Goal: Find specific page/section: Find specific page/section

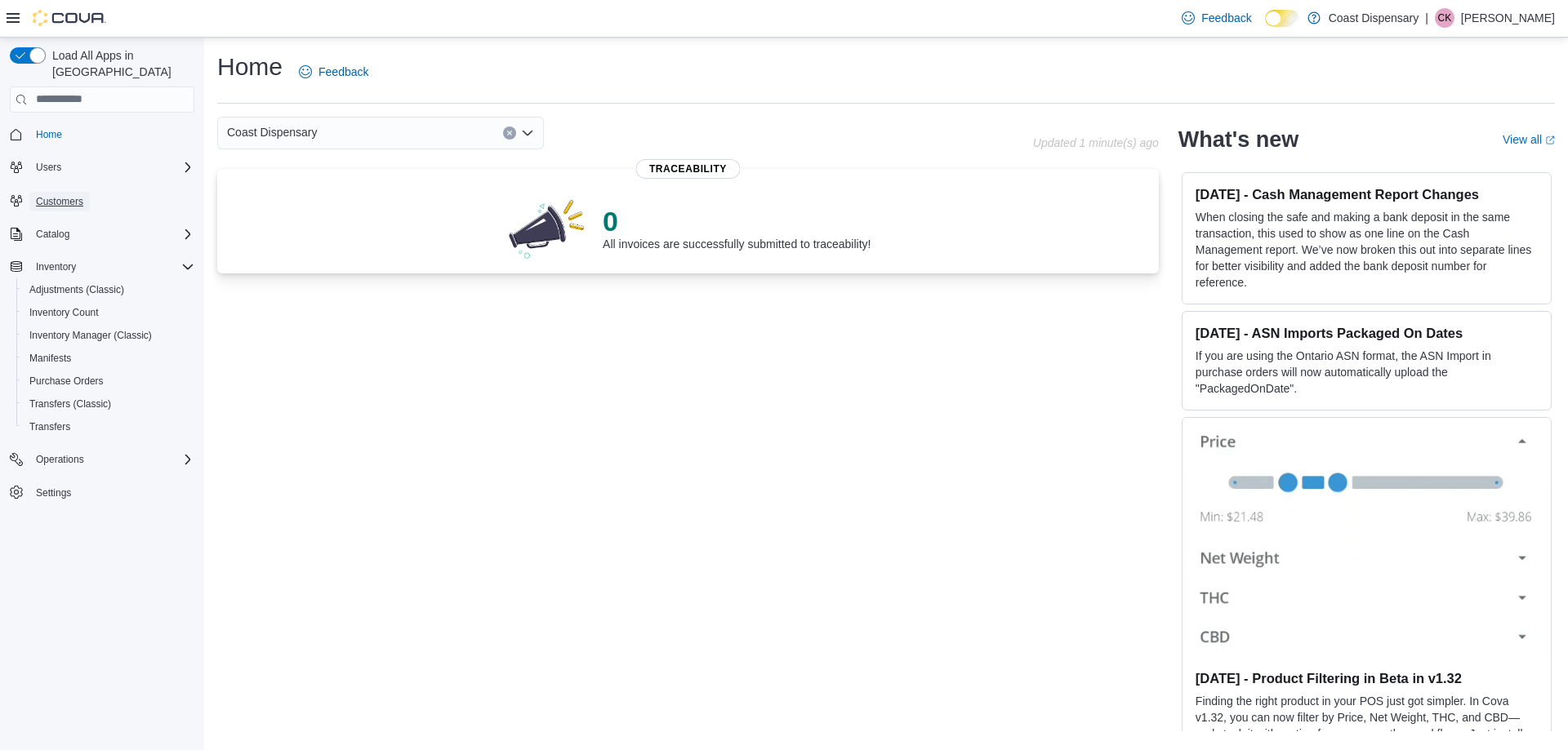
click at [59, 196] on span "Customers" at bounding box center [60, 202] width 48 height 13
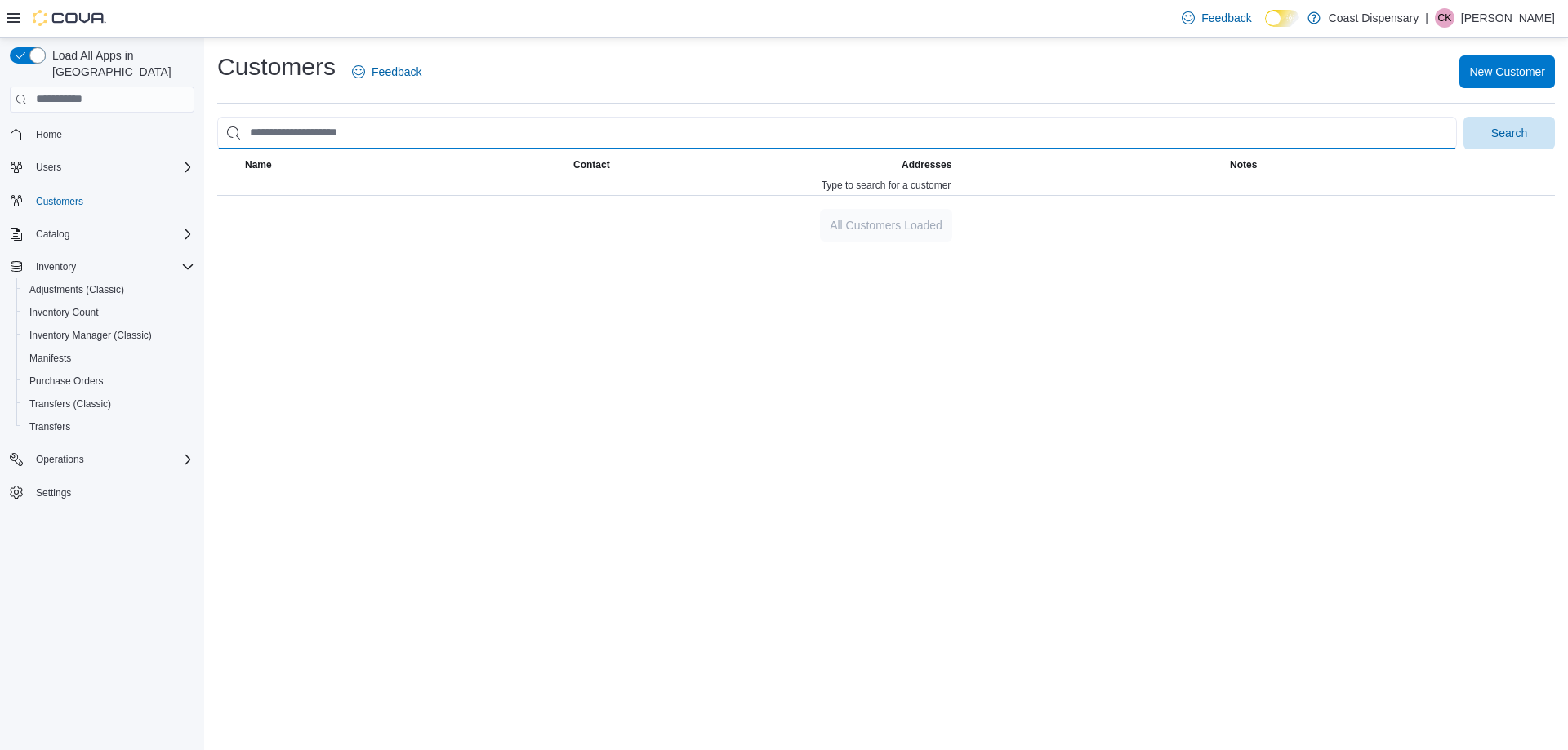
click at [329, 133] on input "search" at bounding box center [837, 133] width 1240 height 32
type input "******"
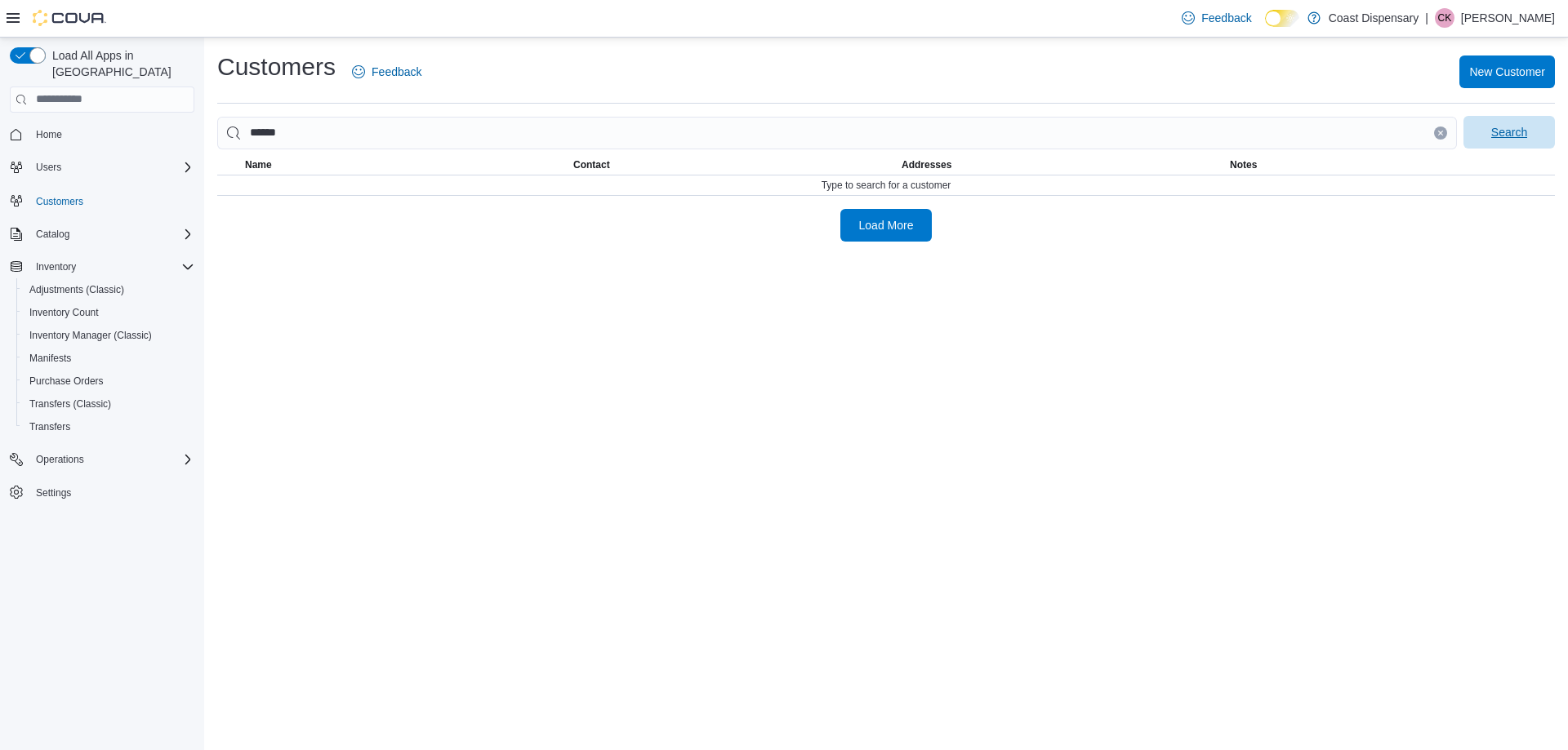
click at [1508, 135] on span "Search" at bounding box center [1509, 132] width 36 height 16
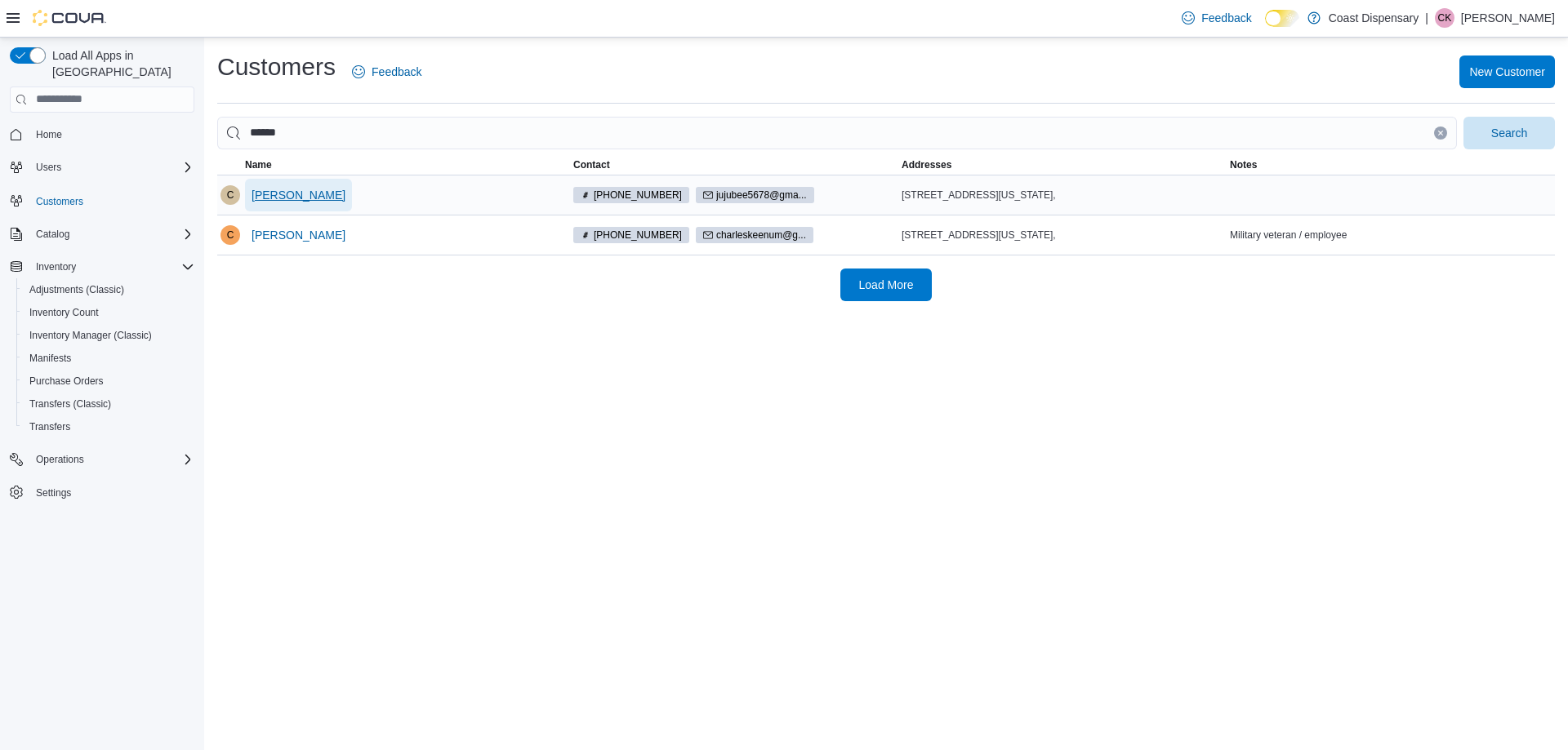
click at [263, 203] on span "[PERSON_NAME]" at bounding box center [299, 195] width 94 height 32
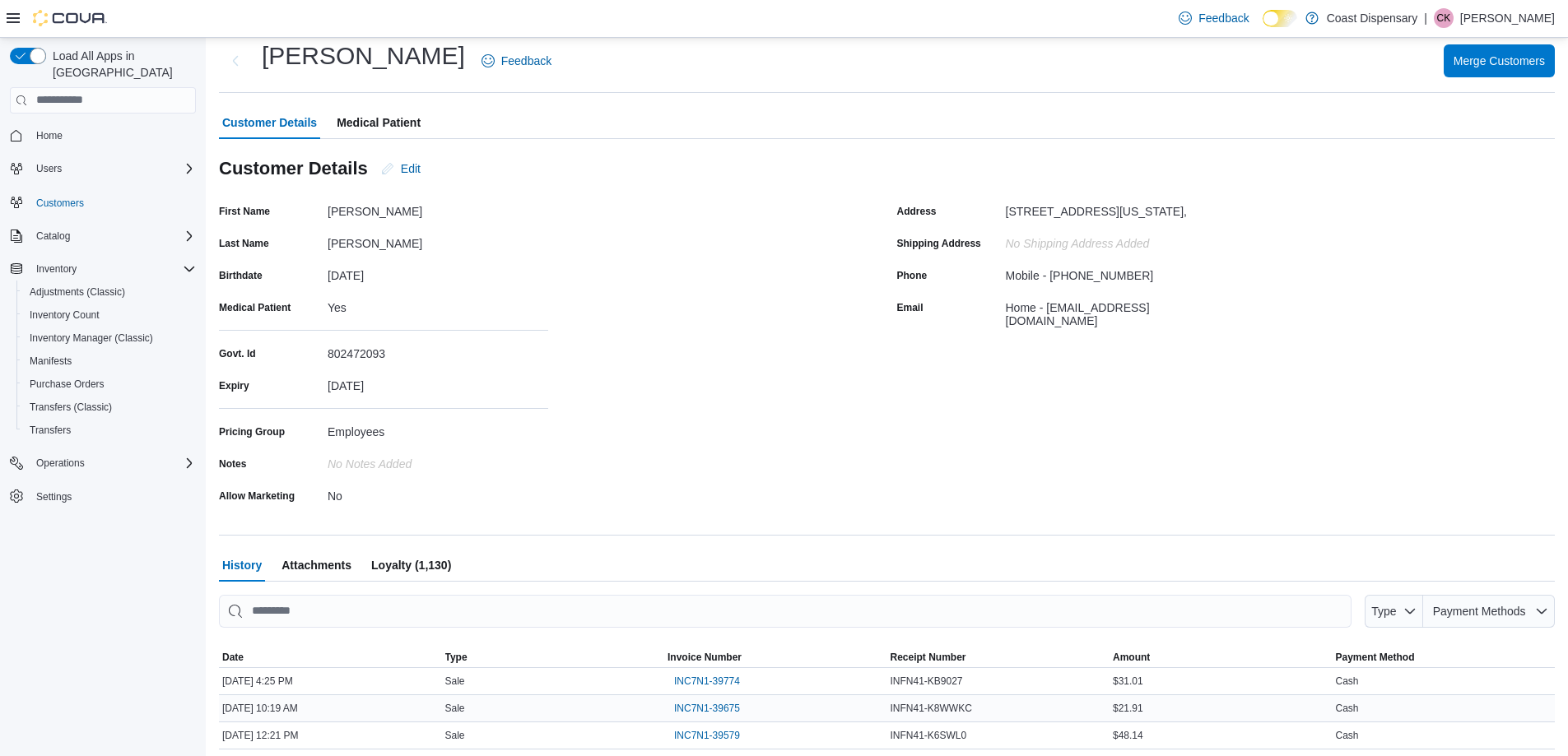
scroll to position [277, 0]
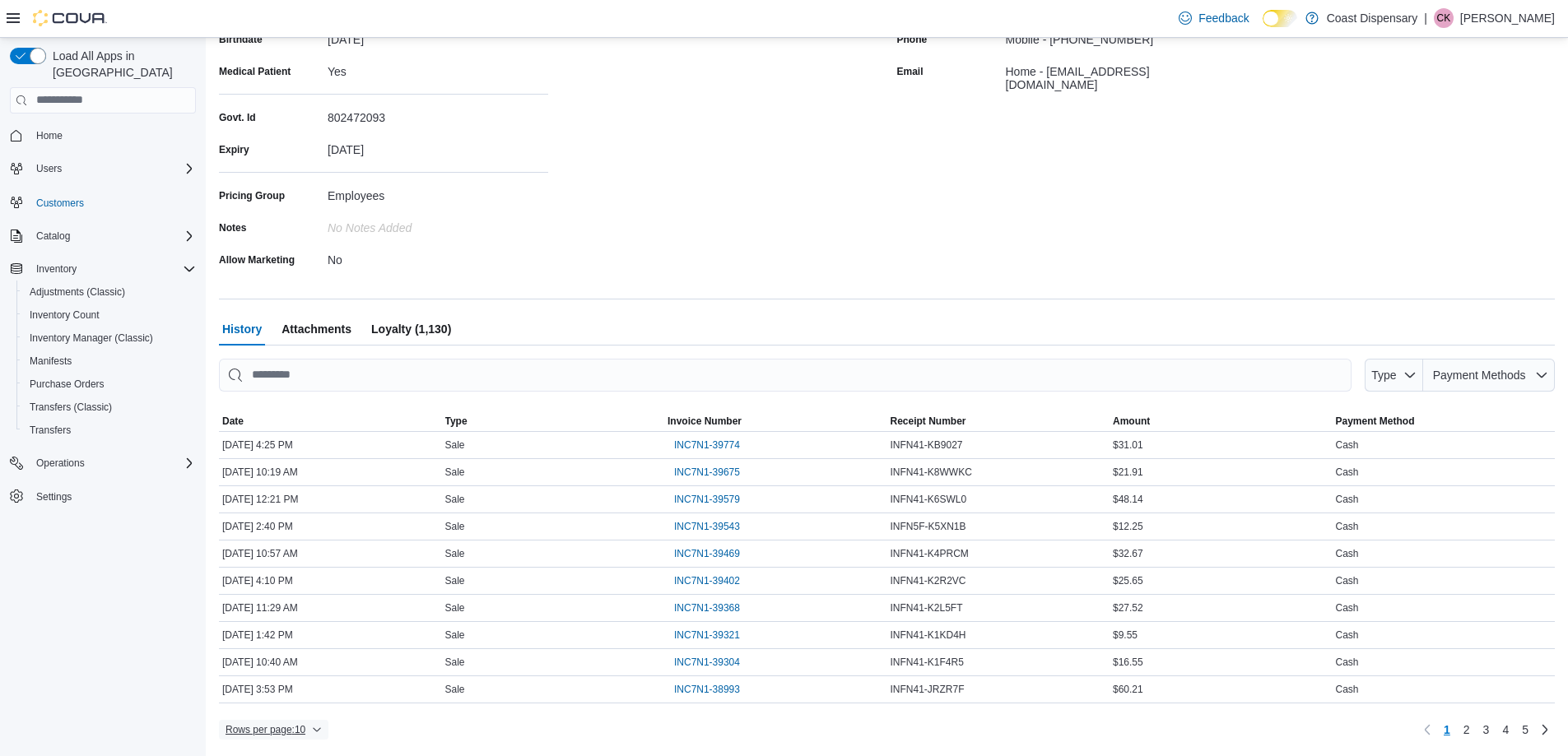
click at [311, 725] on span "Rows per page : 10" at bounding box center [273, 730] width 96 height 20
drag, startPoint x: 305, startPoint y: 691, endPoint x: 341, endPoint y: 670, distance: 41.7
click at [305, 691] on span "50 rows" at bounding box center [295, 697] width 53 height 13
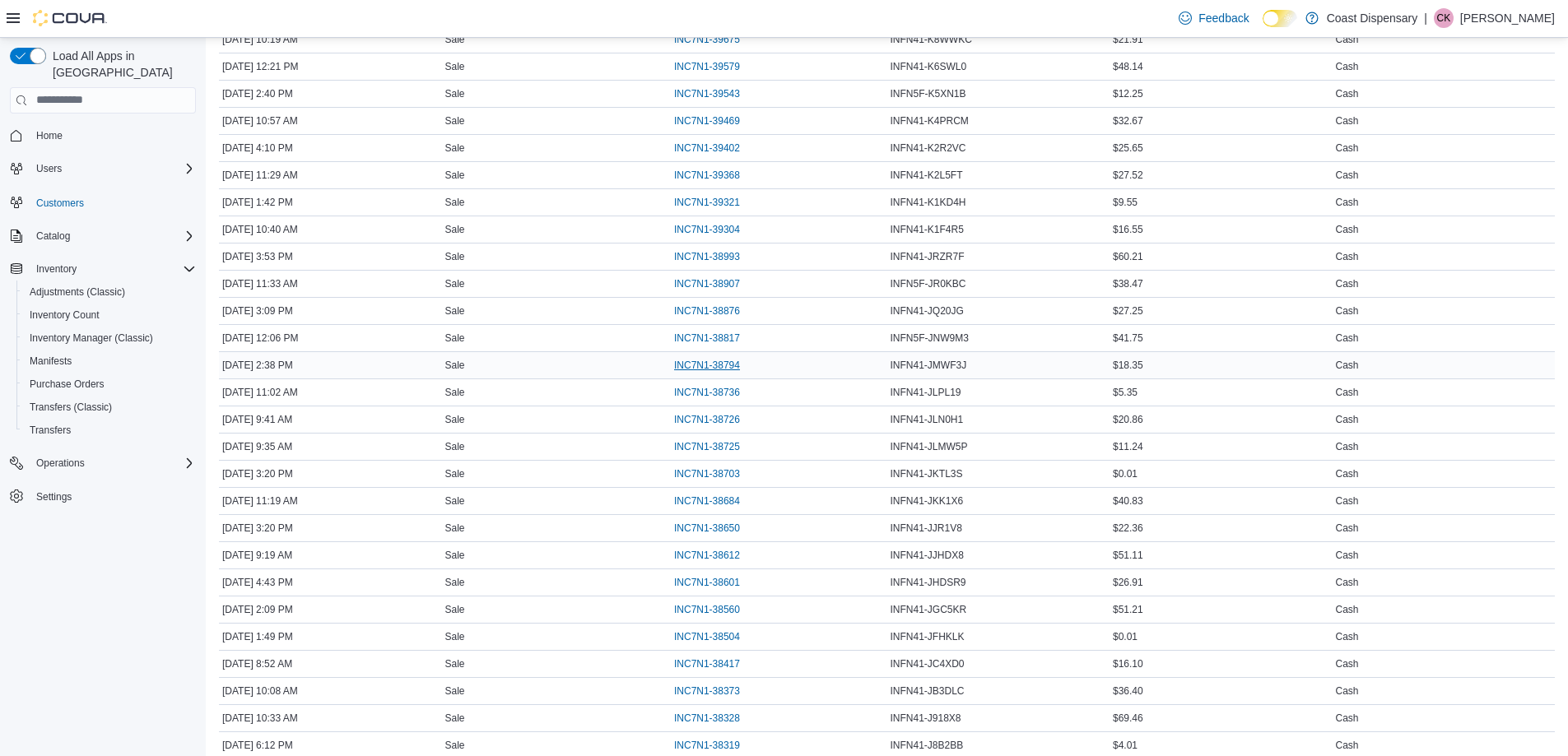
scroll to position [771, 0]
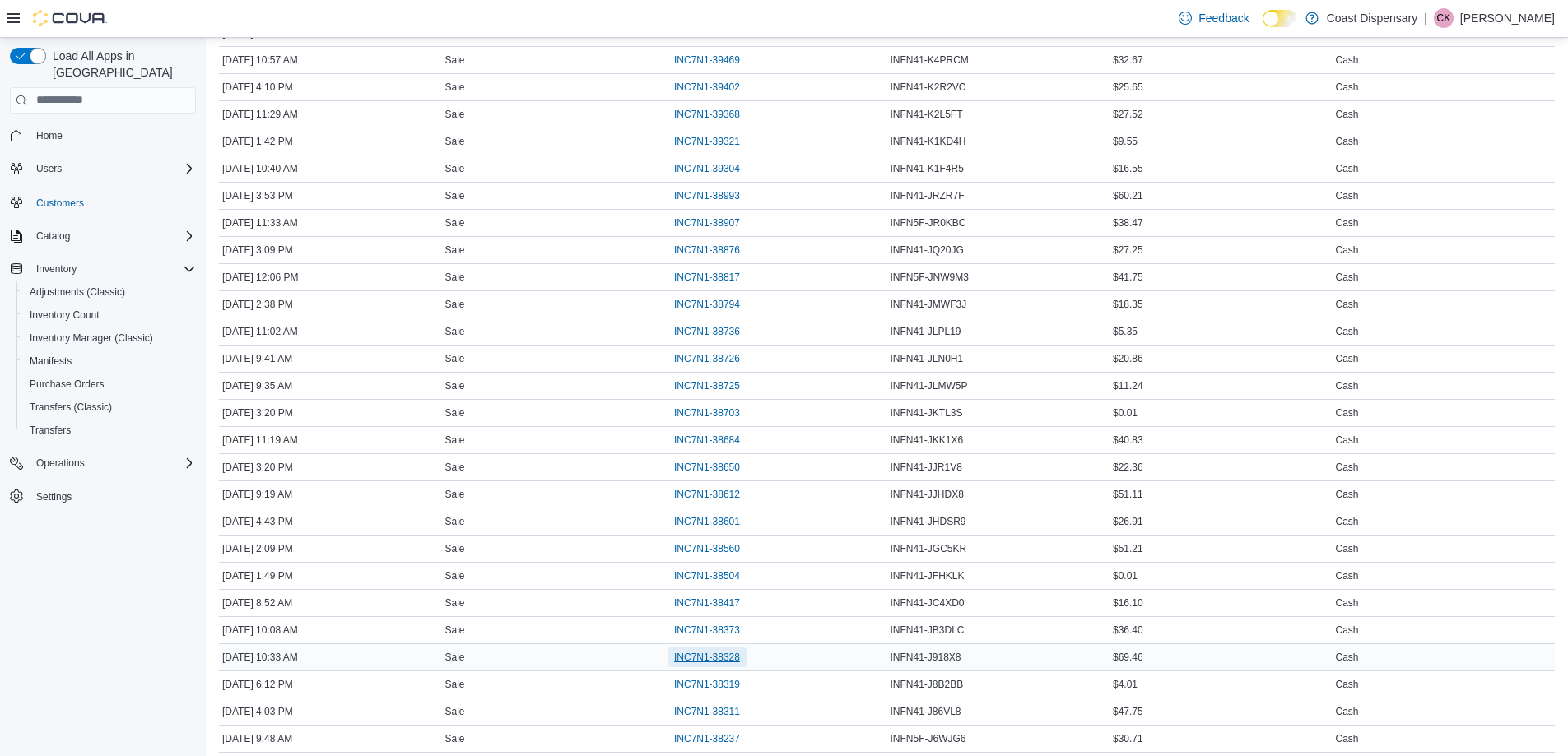
click at [695, 660] on span "INC7N1-38328" at bounding box center [707, 658] width 65 height 13
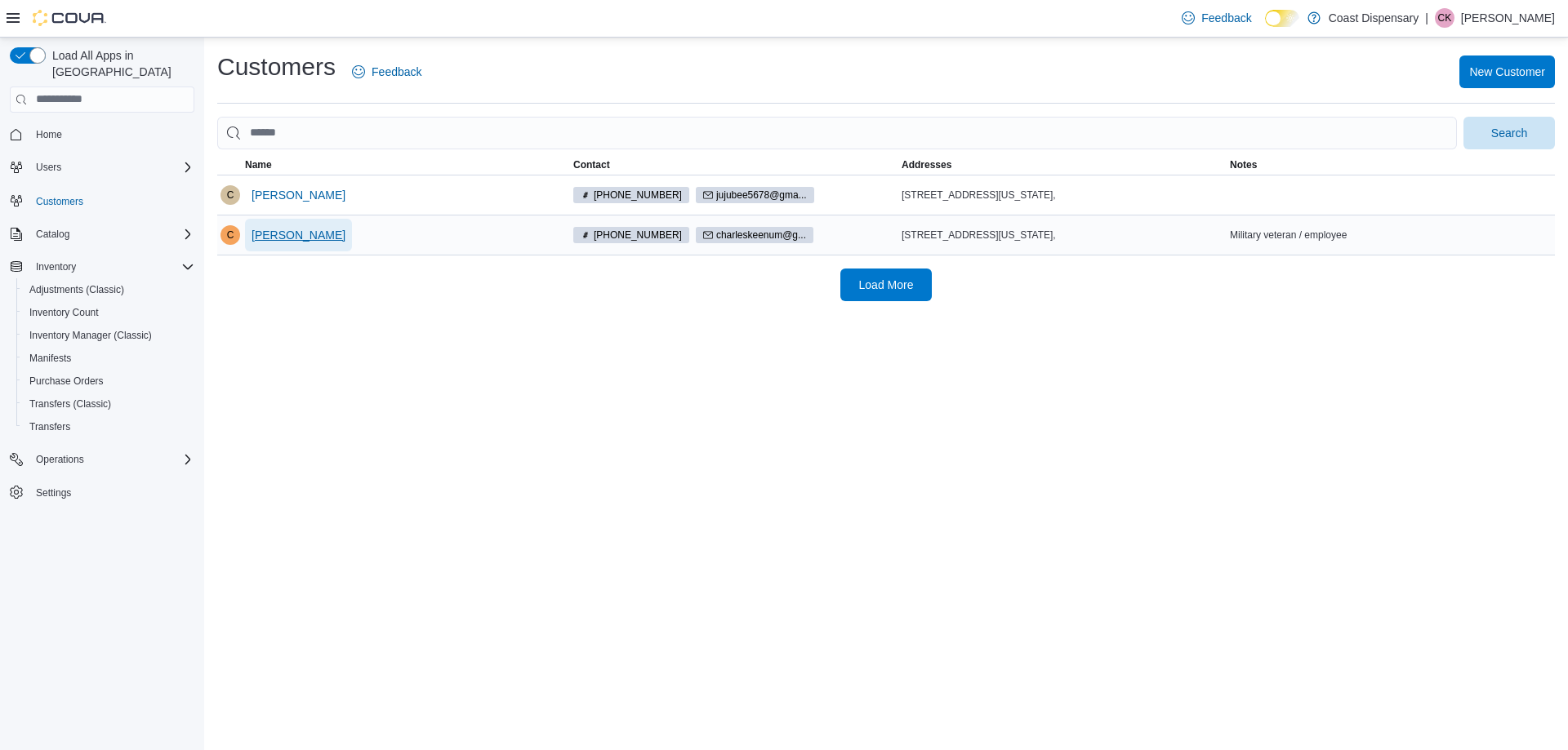
click at [312, 241] on span "[PERSON_NAME]" at bounding box center [299, 235] width 94 height 16
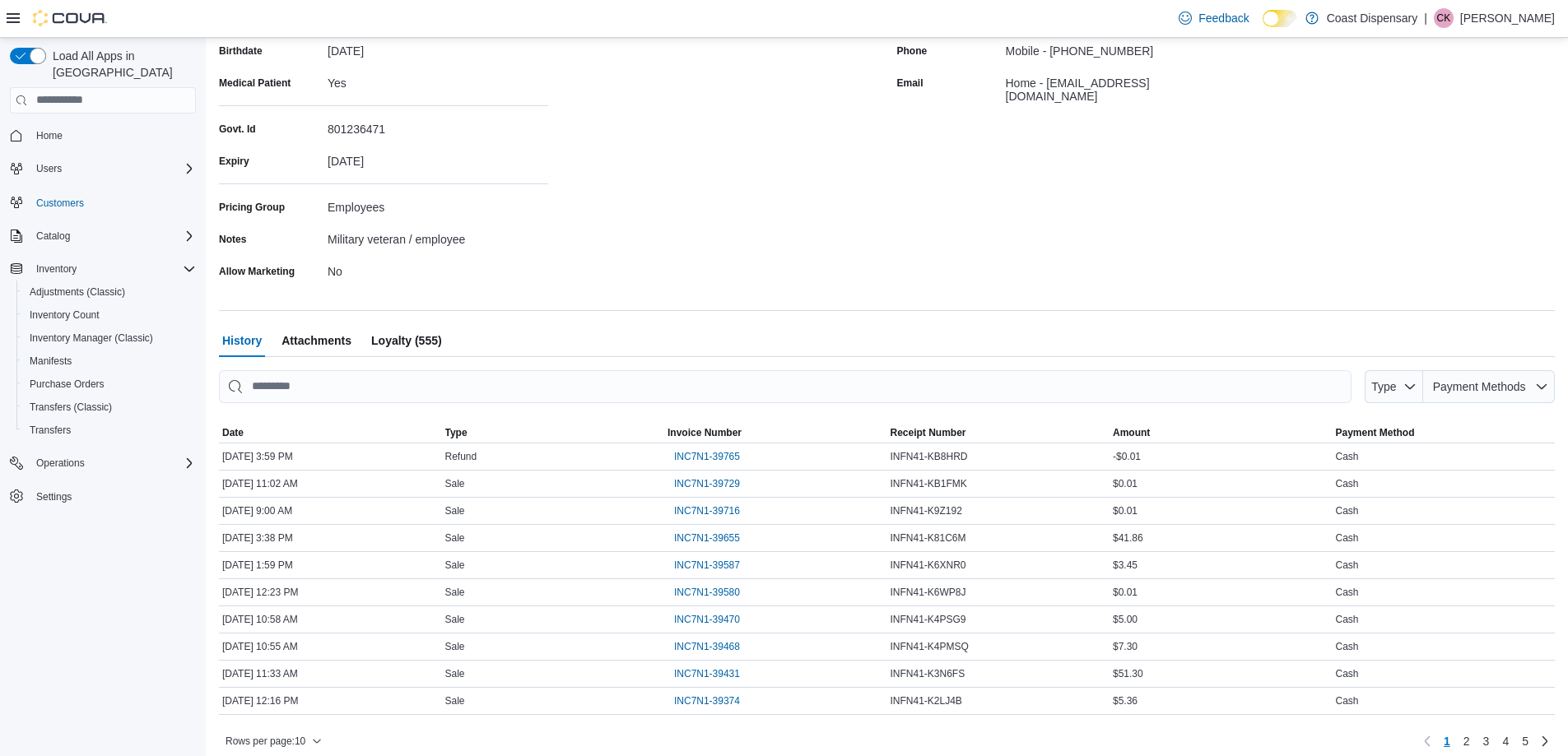
scroll to position [277, 0]
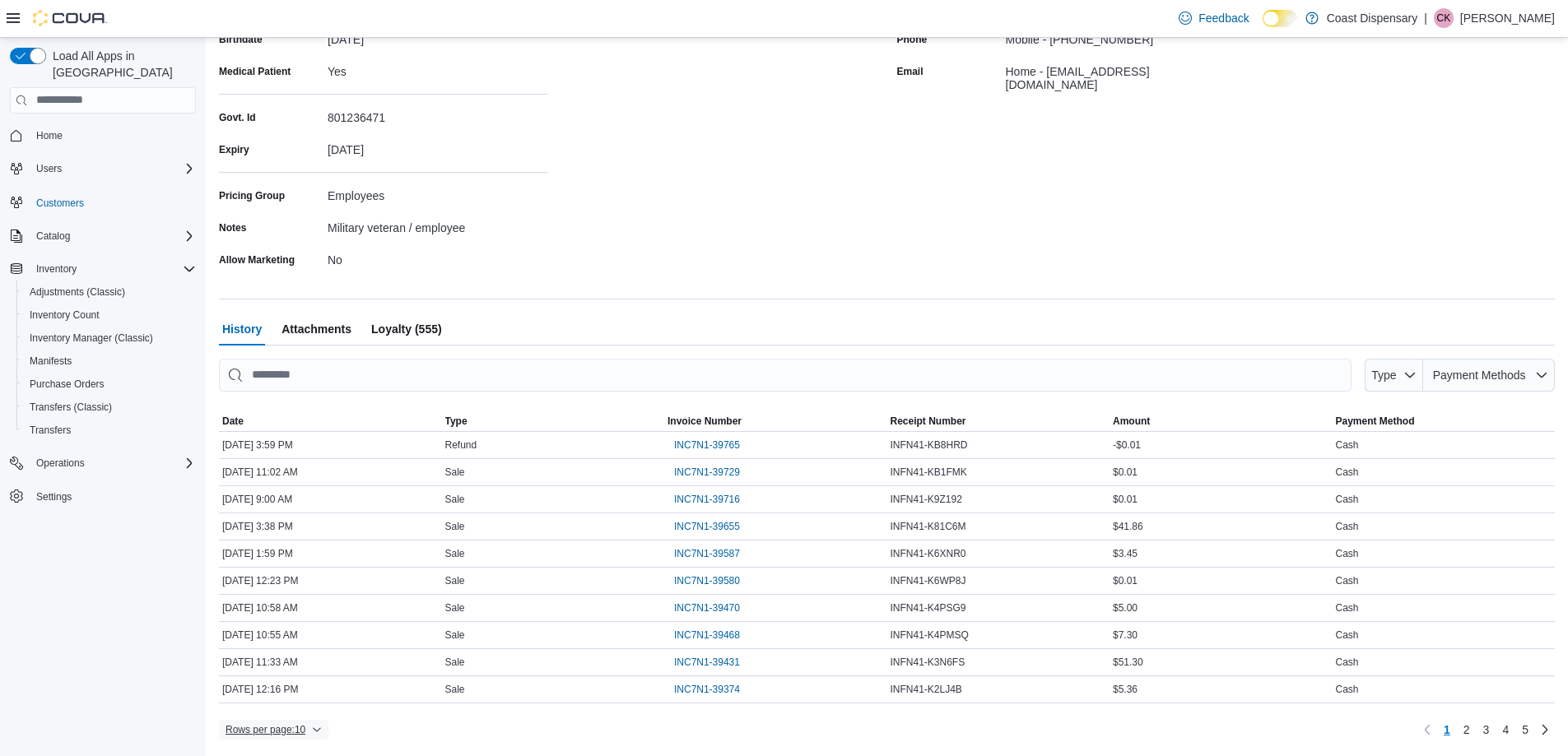
click at [305, 730] on span "Rows per page : 10" at bounding box center [265, 730] width 80 height 13
click at [304, 697] on span "50 rows" at bounding box center [295, 697] width 53 height 13
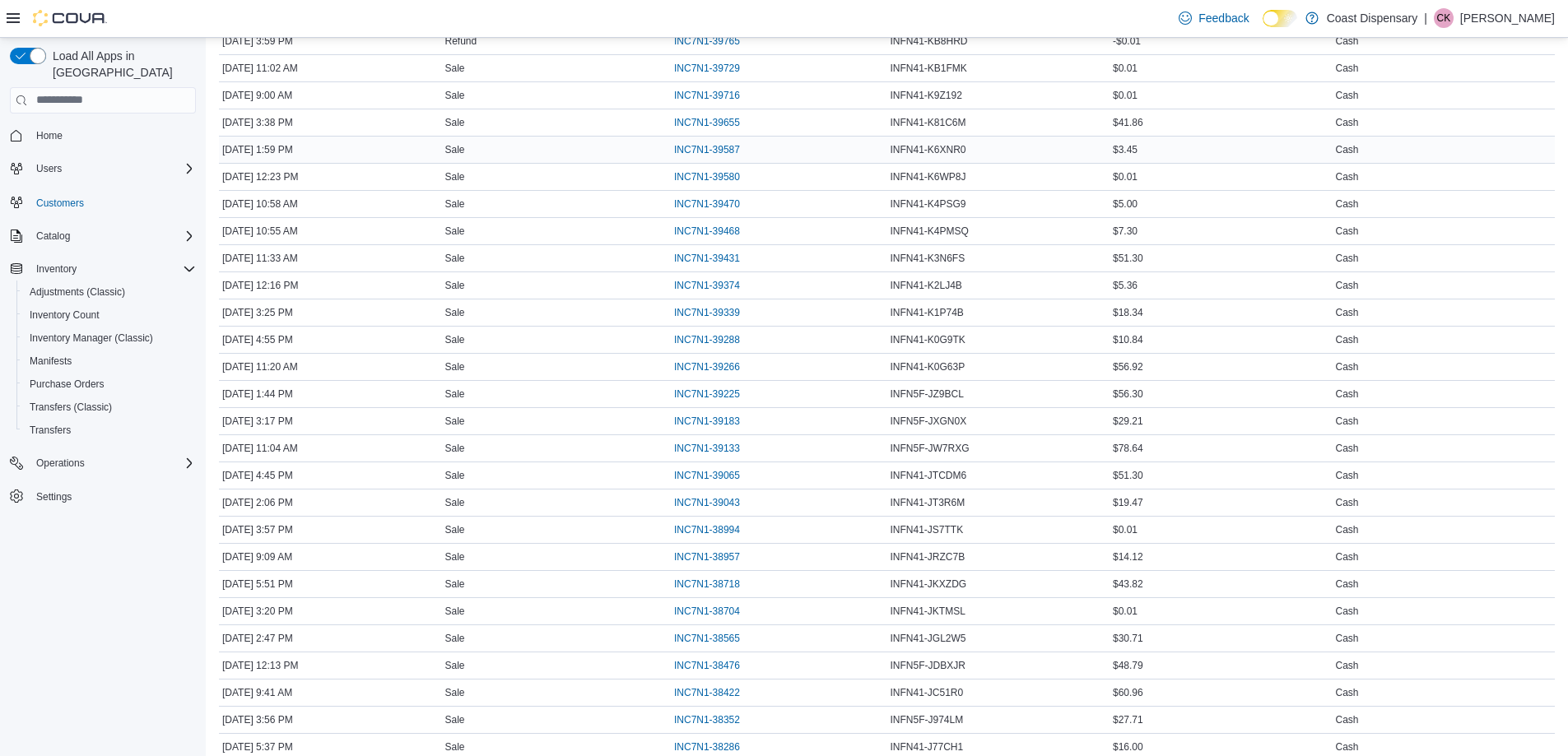
scroll to position [771, 0]
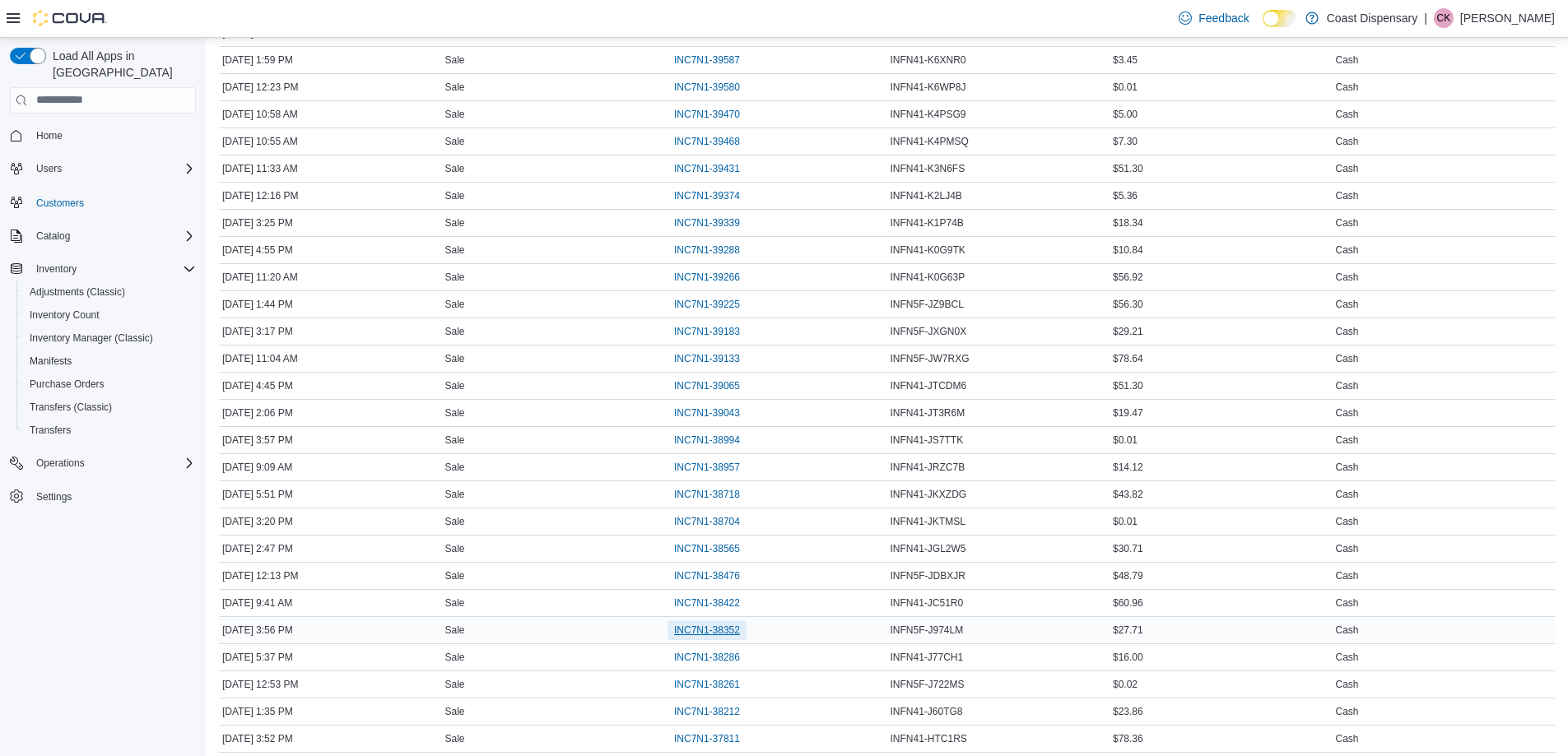
click at [715, 628] on span "INC7N1-38352" at bounding box center [707, 631] width 65 height 13
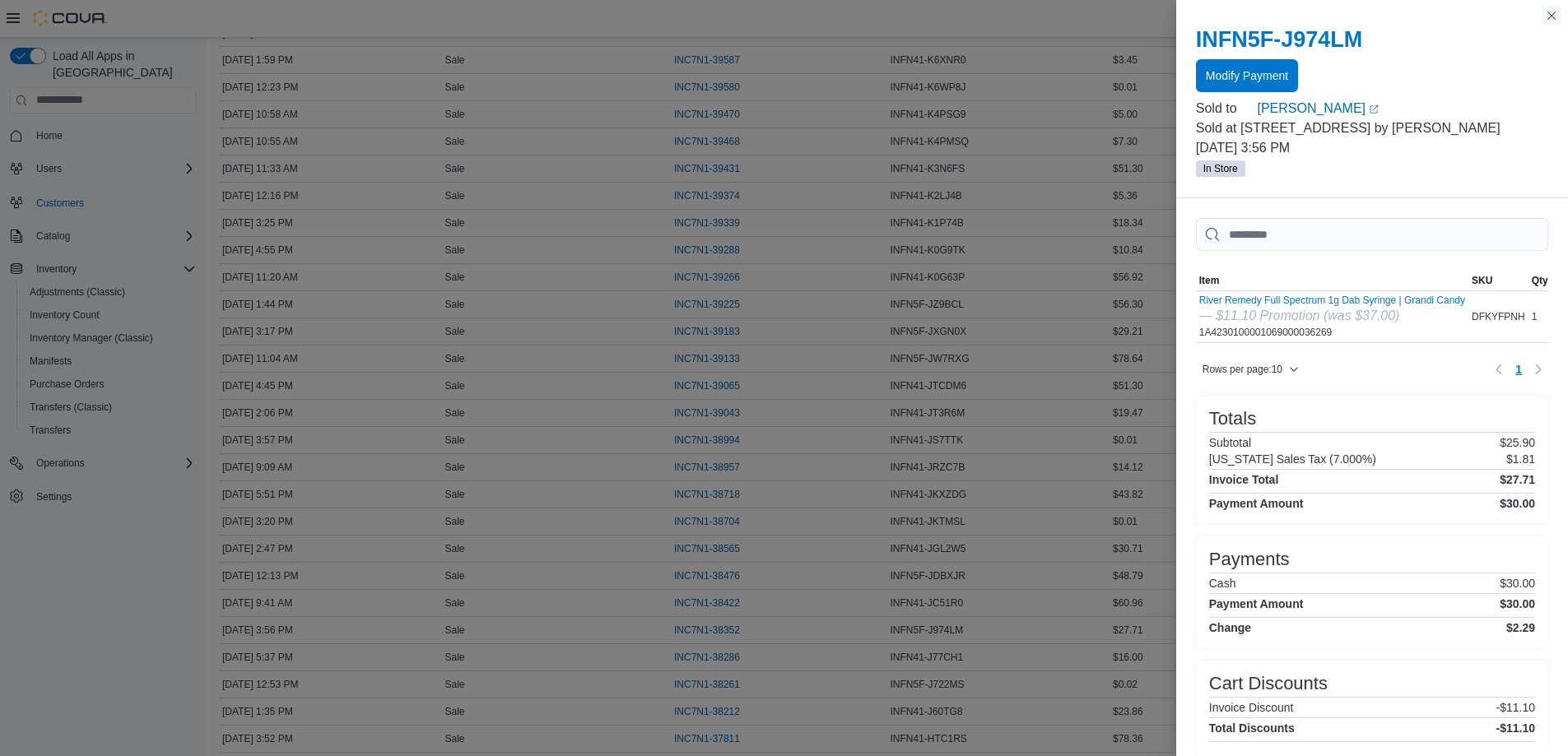
click at [1555, 17] on button "Close this dialog" at bounding box center [1552, 15] width 20 height 20
